Goal: Transaction & Acquisition: Purchase product/service

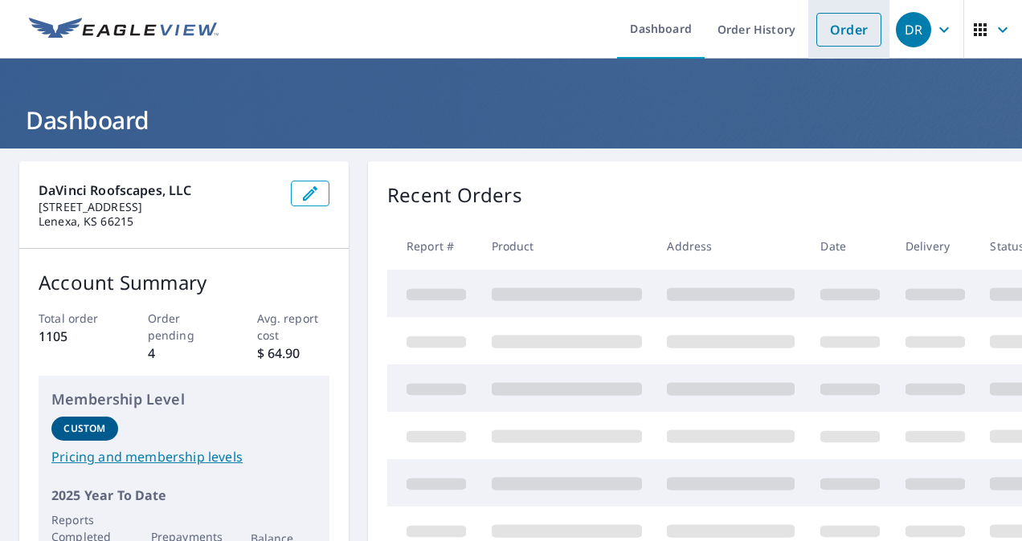
click at [835, 36] on link "Order" at bounding box center [848, 30] width 65 height 34
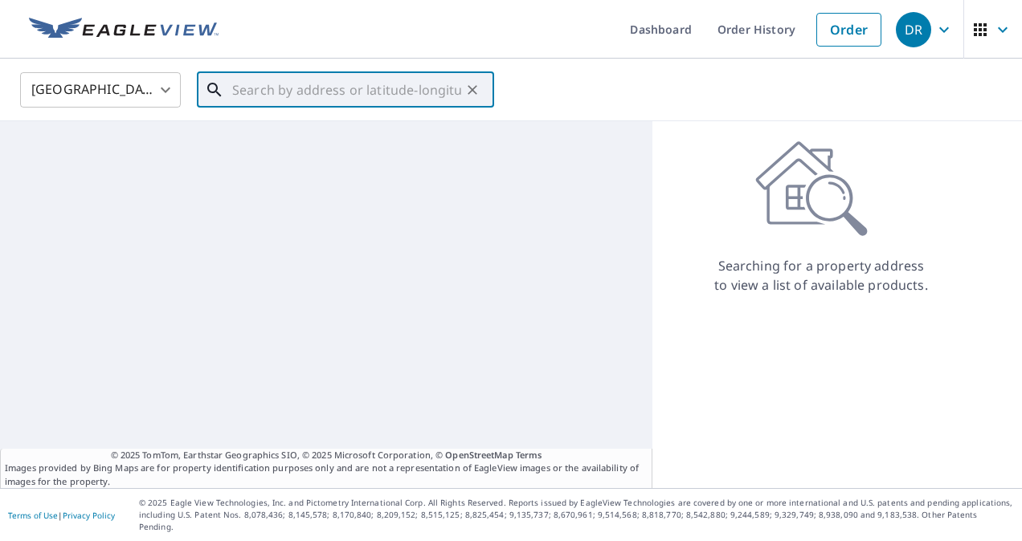
click at [298, 93] on input "text" at bounding box center [346, 89] width 229 height 45
paste input "[STREET_ADDRESS][PERSON_NAME]"
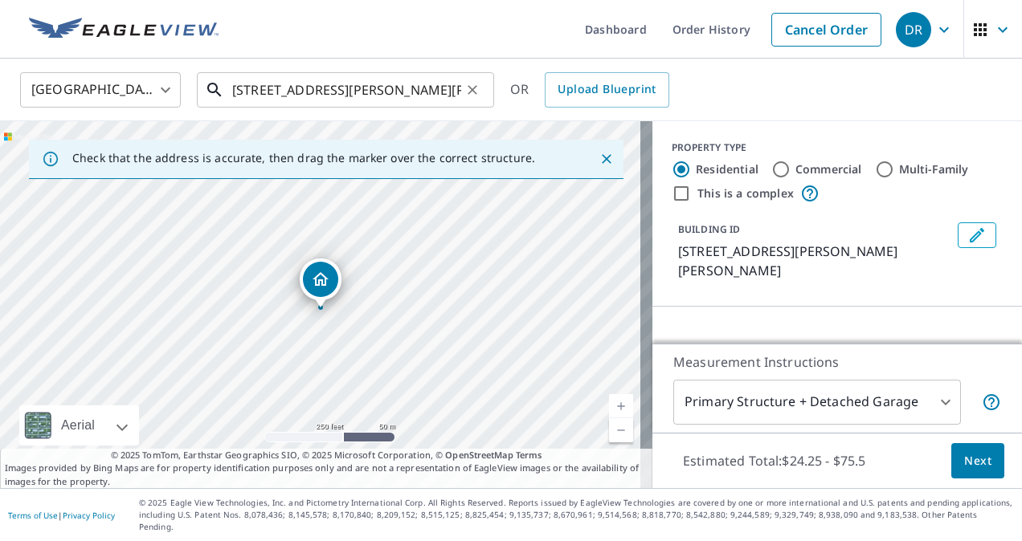
click at [281, 98] on input "[STREET_ADDRESS][PERSON_NAME][PERSON_NAME]" at bounding box center [346, 89] width 229 height 45
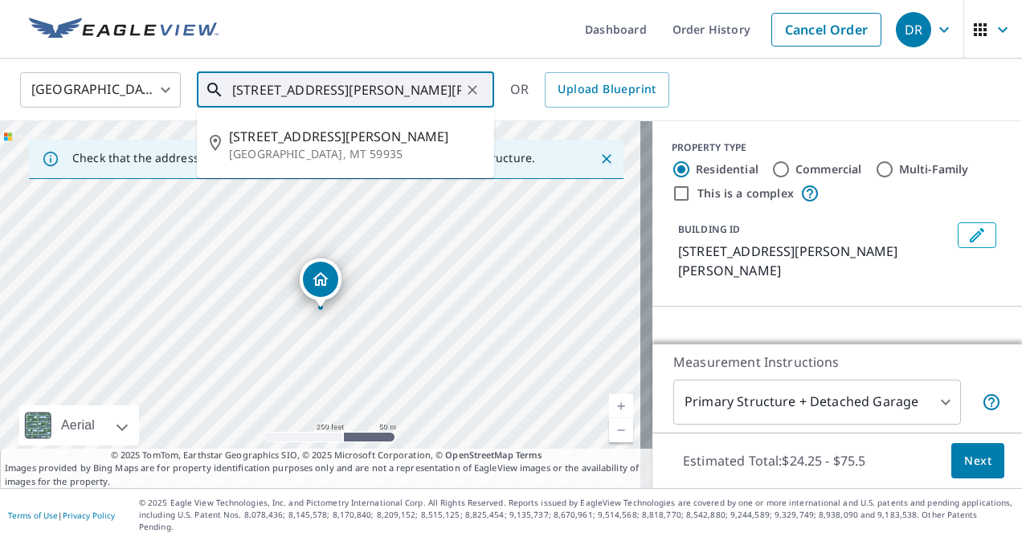
click at [281, 98] on input "[STREET_ADDRESS][PERSON_NAME][PERSON_NAME]" at bounding box center [346, 89] width 229 height 45
paste input "[STREET_ADDRESS][PERSON_NAME]"
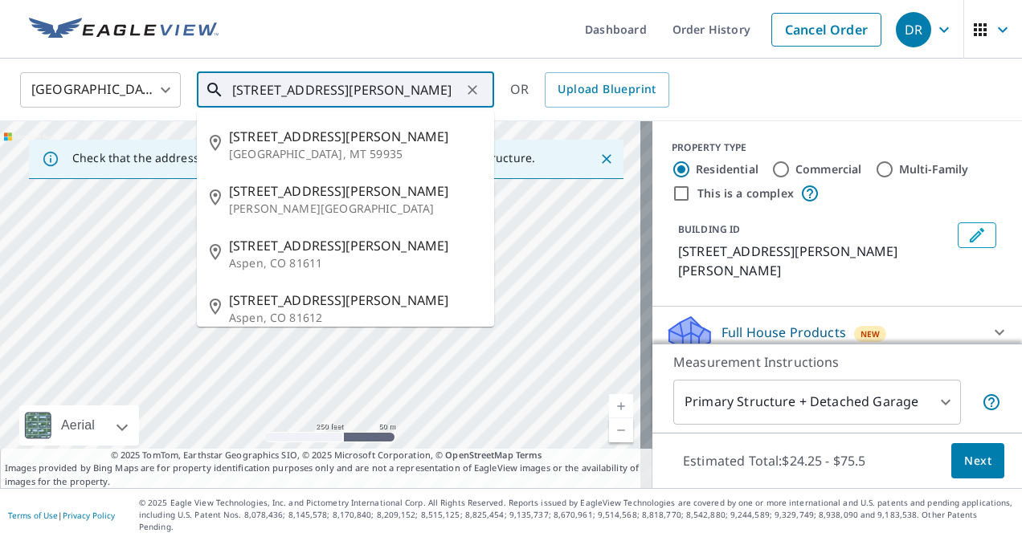
click at [373, 96] on input "[STREET_ADDRESS][PERSON_NAME]" at bounding box center [346, 89] width 229 height 45
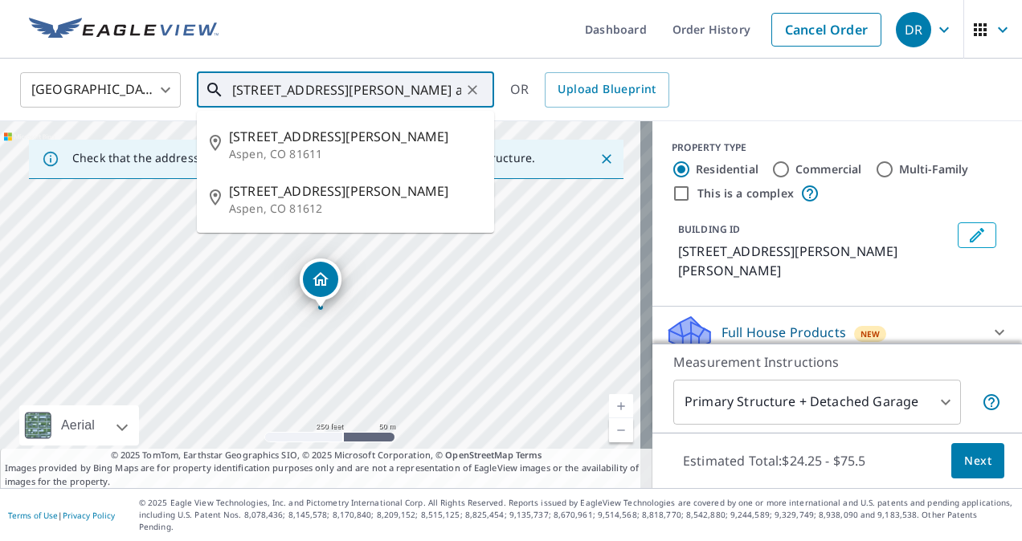
type input "[STREET_ADDRESS][PERSON_NAME] aspen"
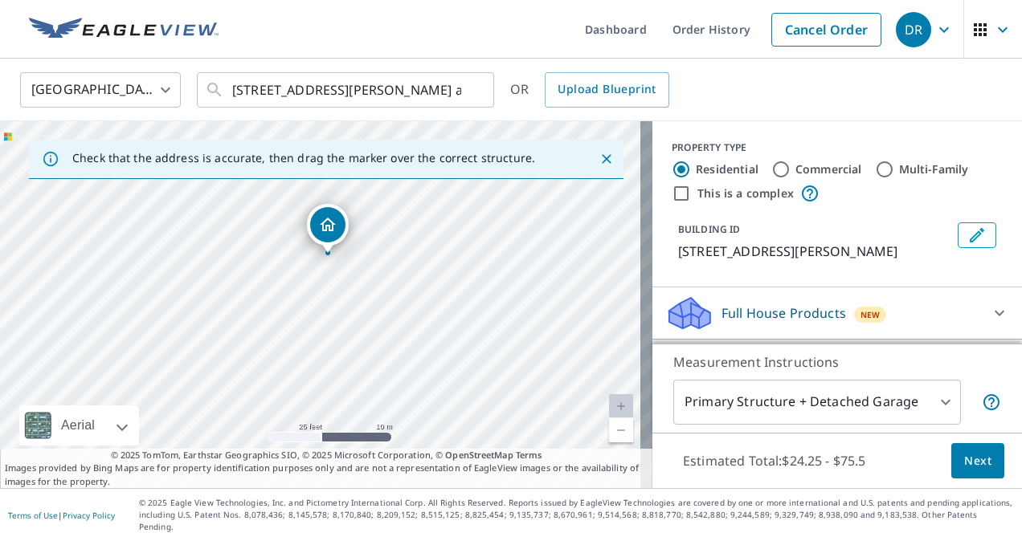
drag, startPoint x: 370, startPoint y: 317, endPoint x: 410, endPoint y: 269, distance: 62.2
click at [410, 269] on div "[STREET_ADDRESS][PERSON_NAME]" at bounding box center [326, 304] width 652 height 367
drag, startPoint x: 419, startPoint y: 266, endPoint x: 398, endPoint y: 325, distance: 62.0
click at [398, 325] on div "[STREET_ADDRESS][PERSON_NAME]" at bounding box center [326, 304] width 652 height 367
drag, startPoint x: 440, startPoint y: 315, endPoint x: 453, endPoint y: 281, distance: 36.1
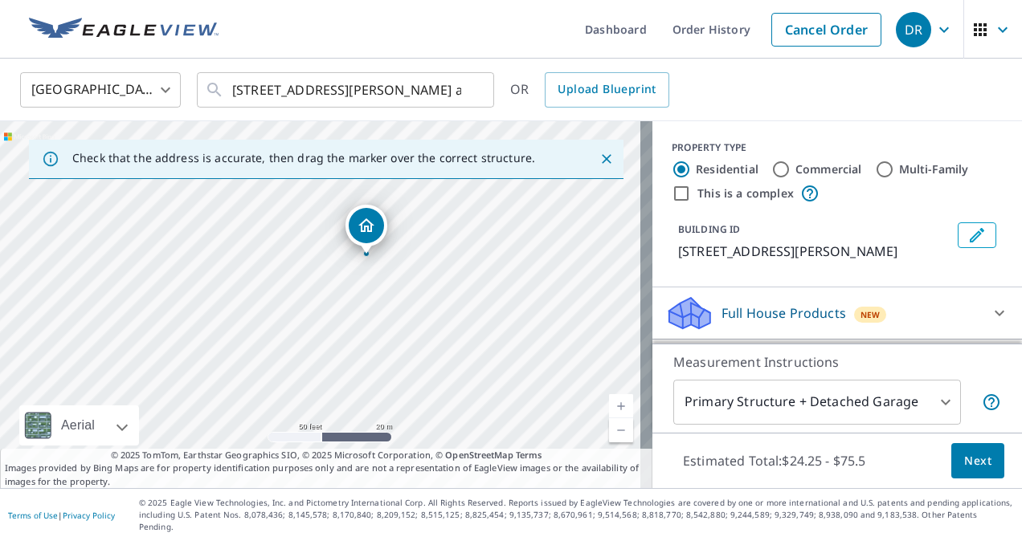
click at [435, 275] on div "[STREET_ADDRESS][PERSON_NAME]" at bounding box center [326, 304] width 652 height 367
click at [951, 476] on button "Next" at bounding box center [977, 461] width 53 height 36
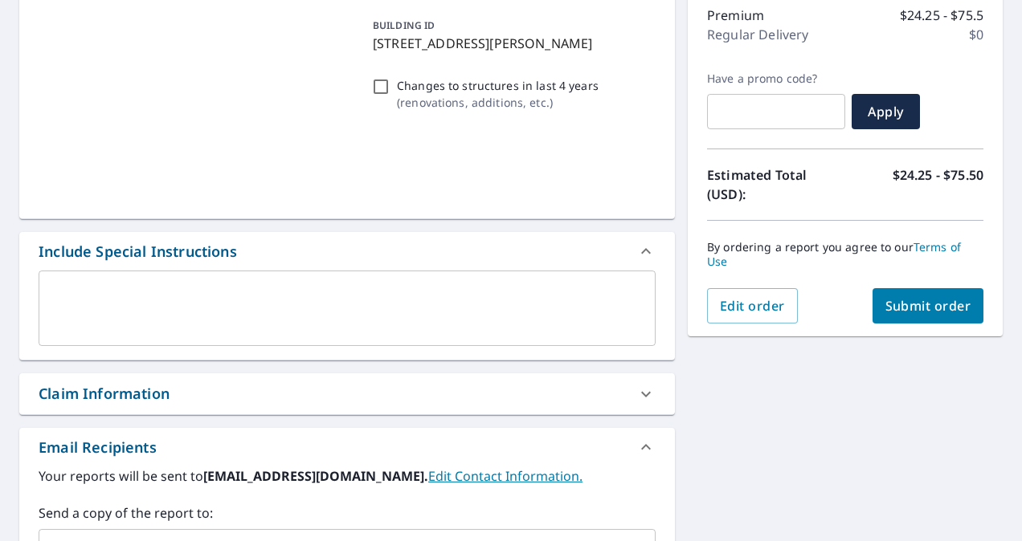
scroll to position [241, 0]
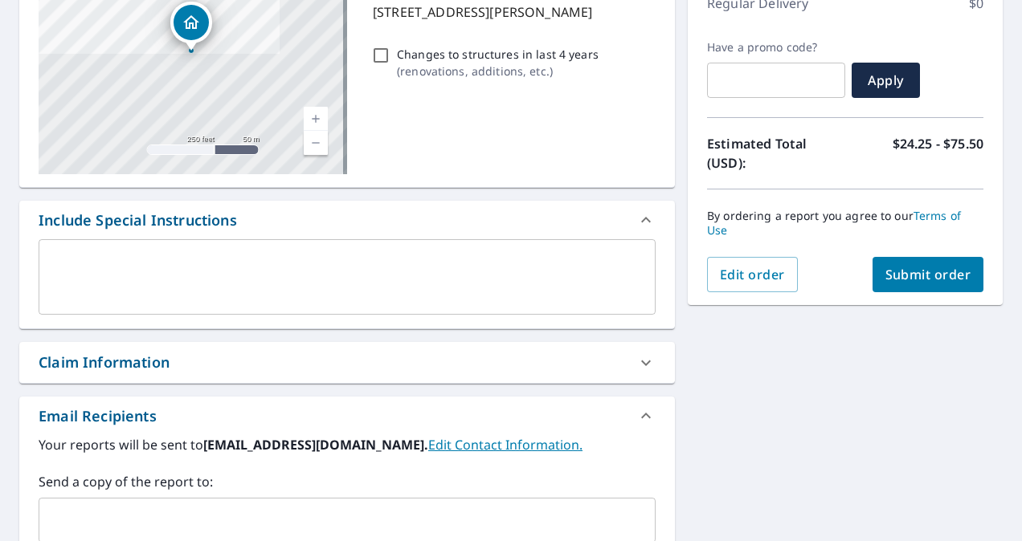
click at [119, 345] on div "Claim Information" at bounding box center [347, 362] width 656 height 41
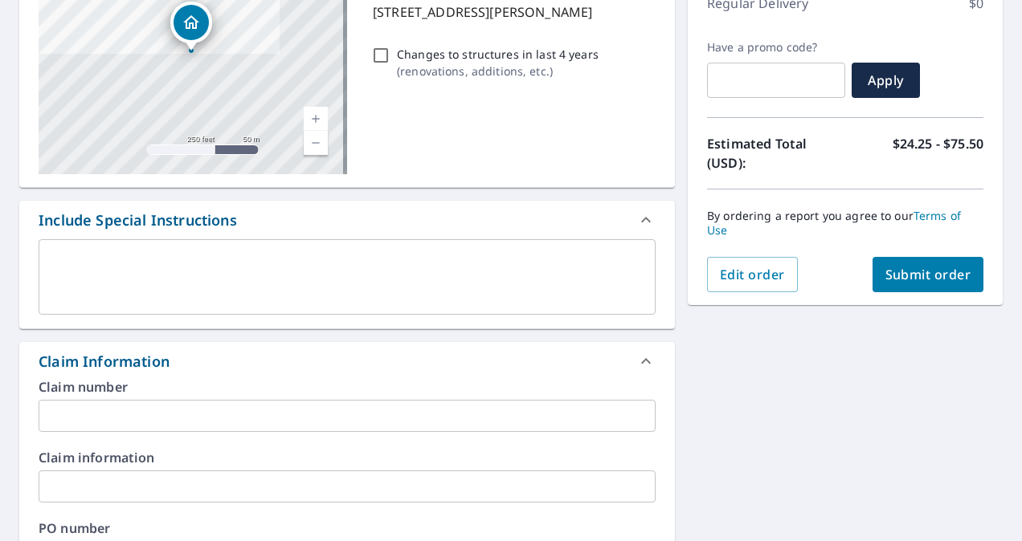
click at [107, 418] on input "text" at bounding box center [347, 416] width 617 height 32
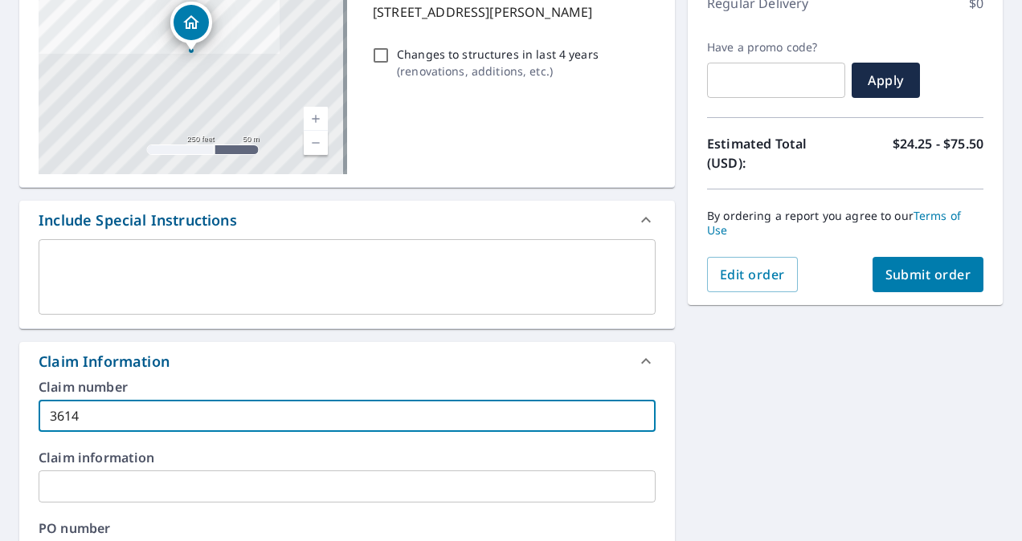
type input "3614"
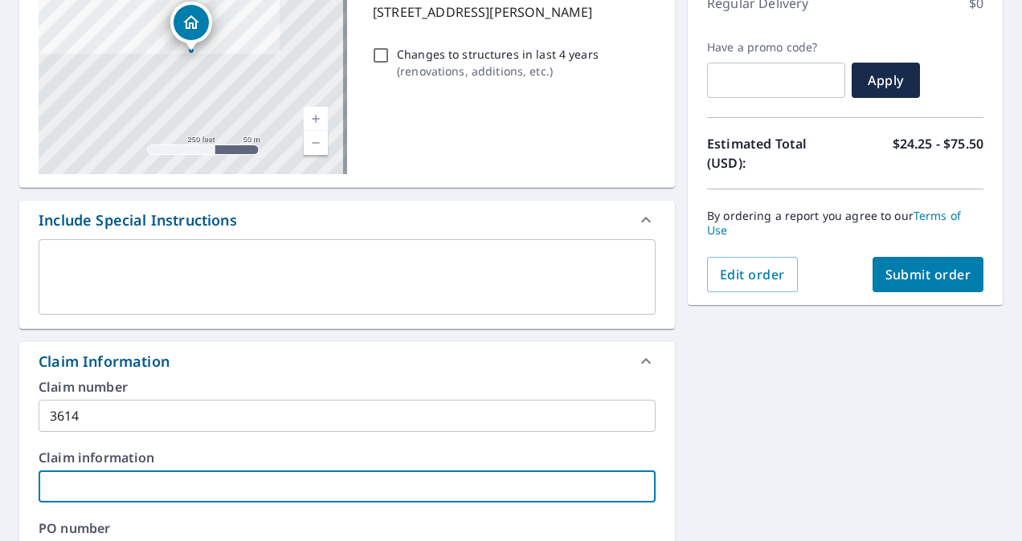
paste input "Ralphie LLC"
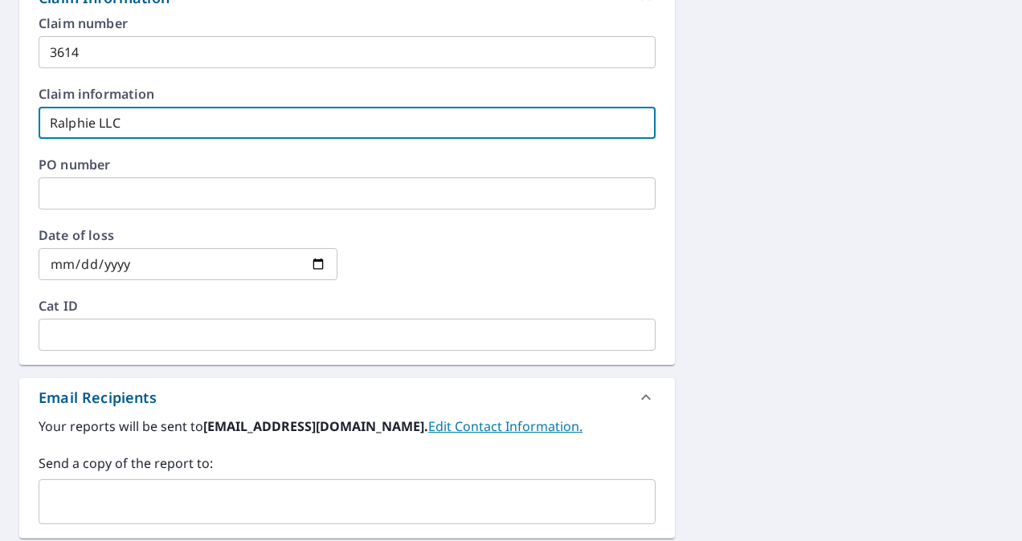
scroll to position [723, 0]
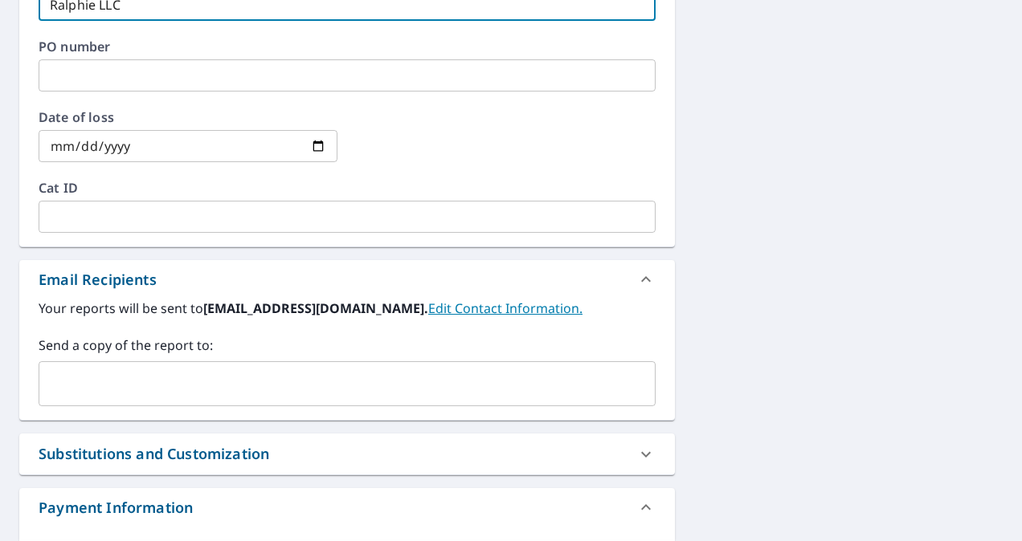
type input "Ralphie LLC"
click at [175, 376] on input "text" at bounding box center [335, 384] width 578 height 31
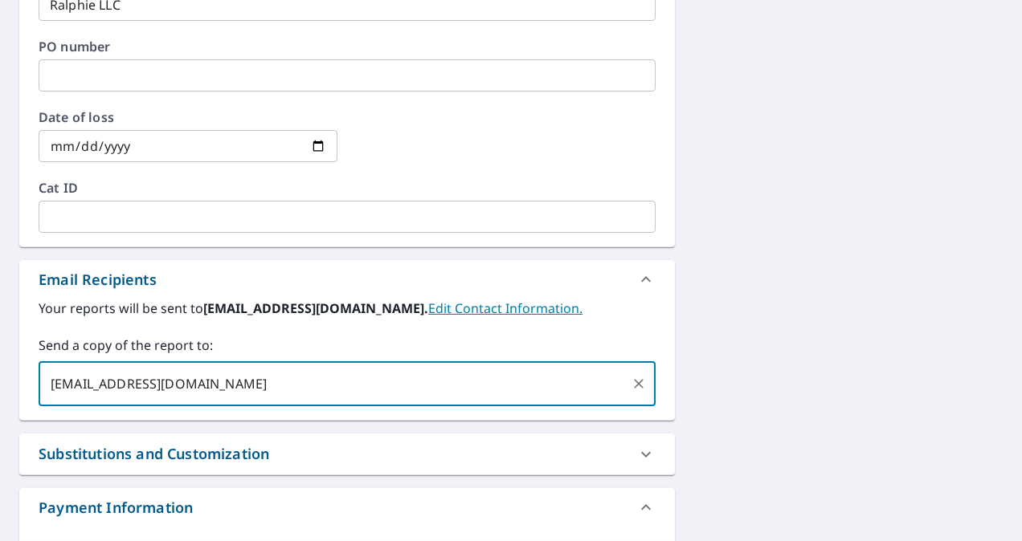
type input "[EMAIL_ADDRESS][DOMAIN_NAME]"
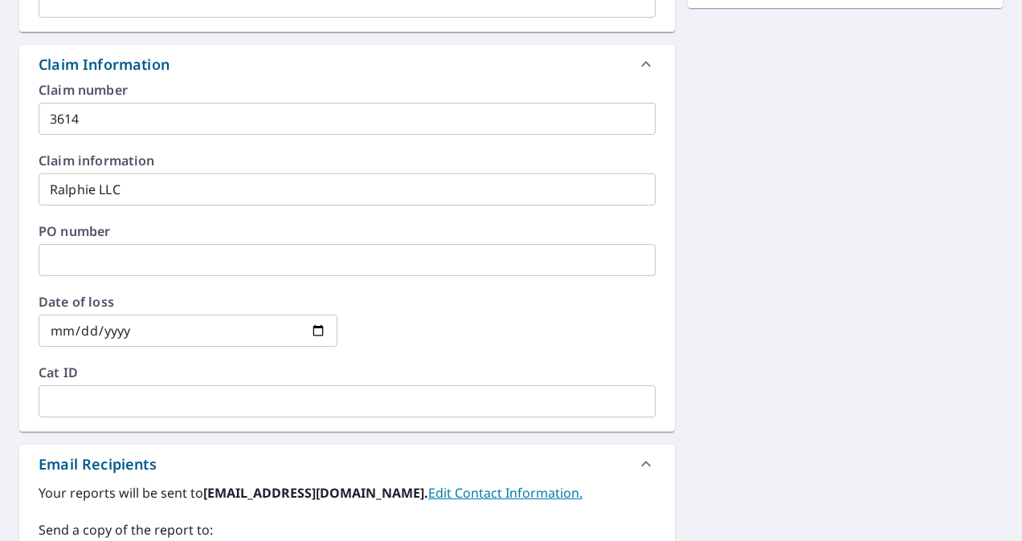
scroll to position [482, 0]
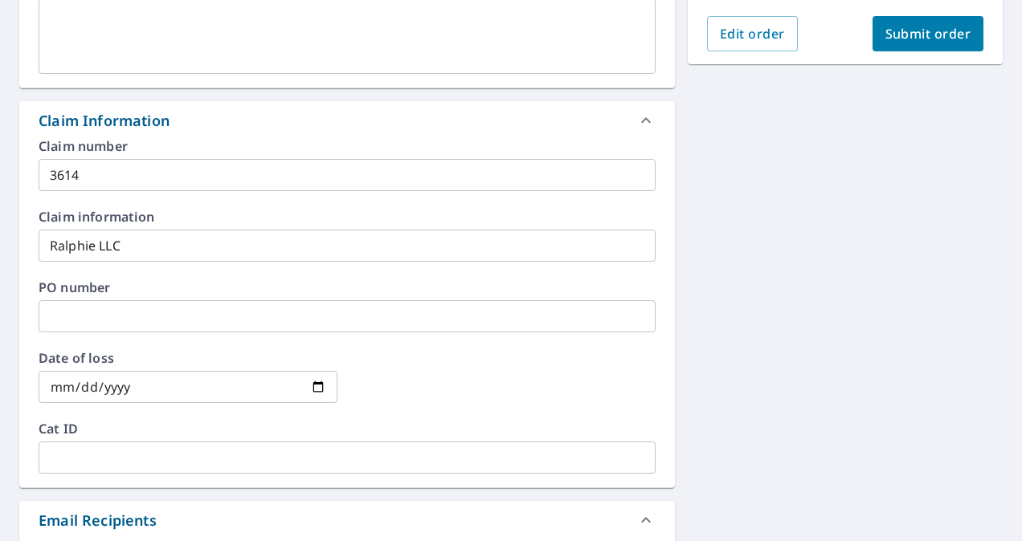
click at [913, 35] on span "Submit order" at bounding box center [928, 34] width 86 height 18
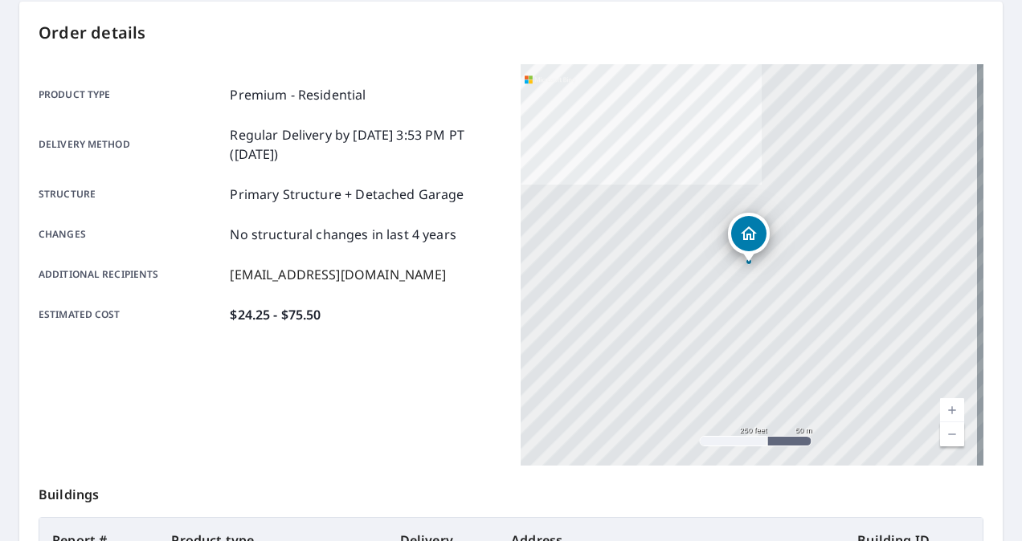
scroll to position [81, 0]
